Goal: Information Seeking & Learning: Learn about a topic

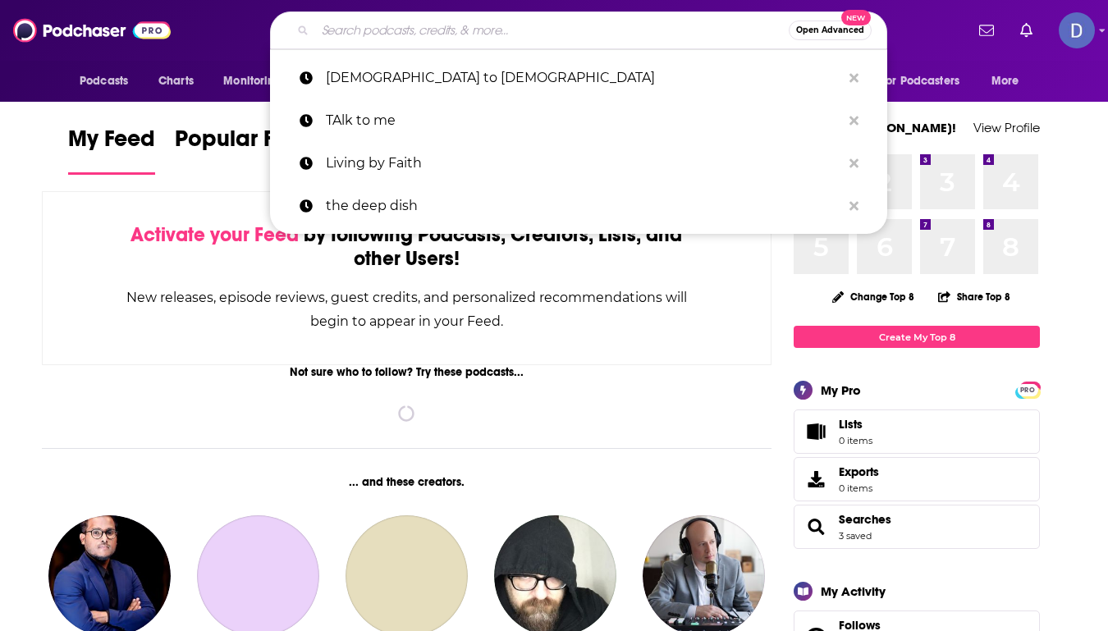
click at [471, 32] on input "Search podcasts, credits, & more..." at bounding box center [552, 30] width 474 height 26
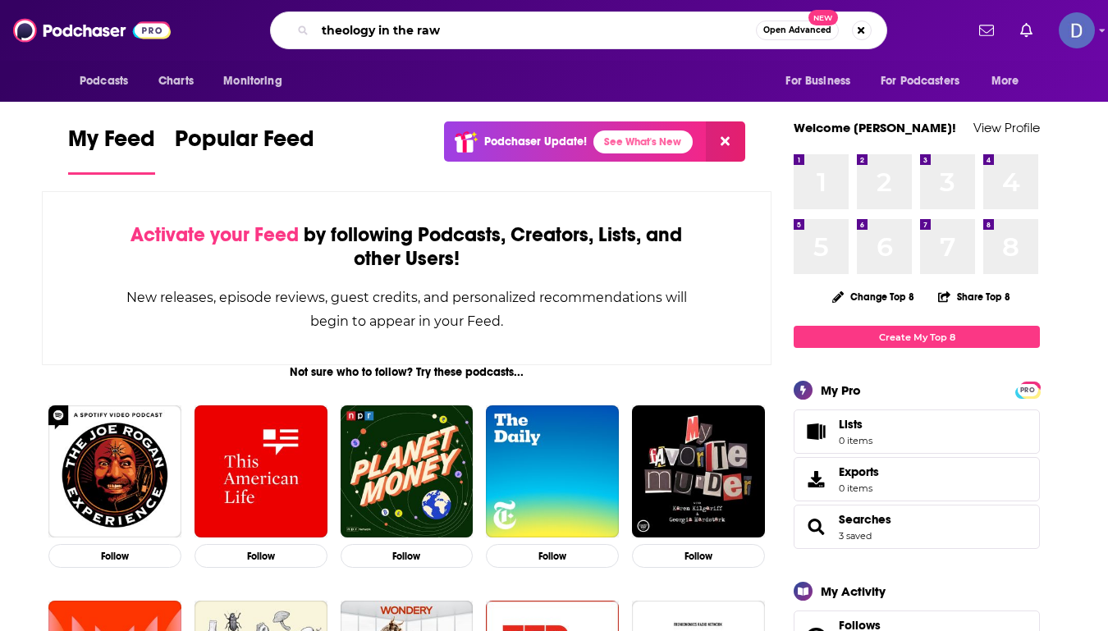
type input "theology in the raw"
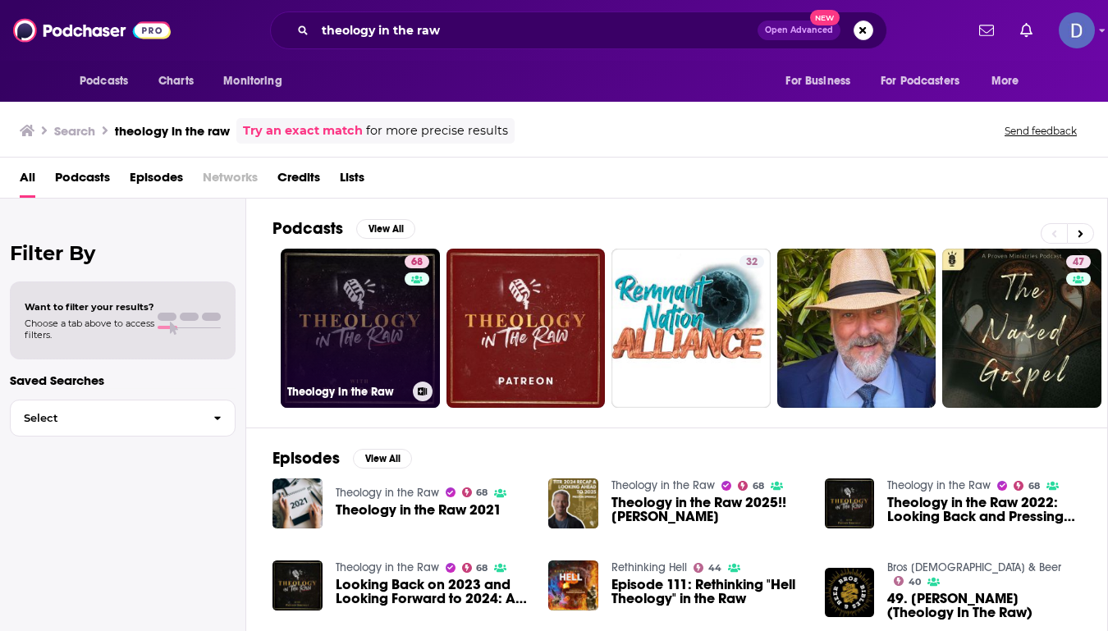
click at [382, 335] on link "68 Theology in the Raw" at bounding box center [360, 328] width 159 height 159
